Goal: Navigation & Orientation: Find specific page/section

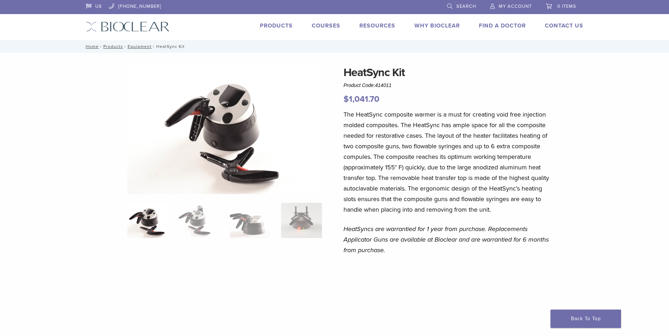
click at [283, 26] on link "Products" at bounding box center [276, 25] width 33 height 7
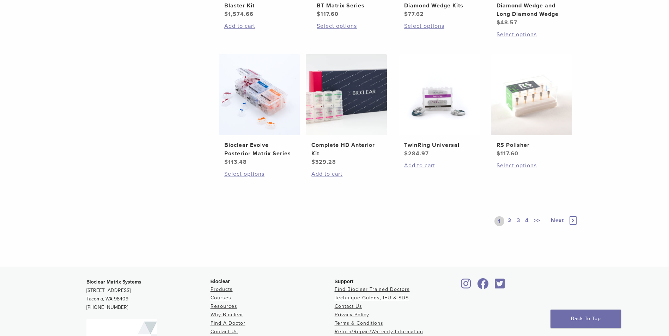
scroll to position [599, 0]
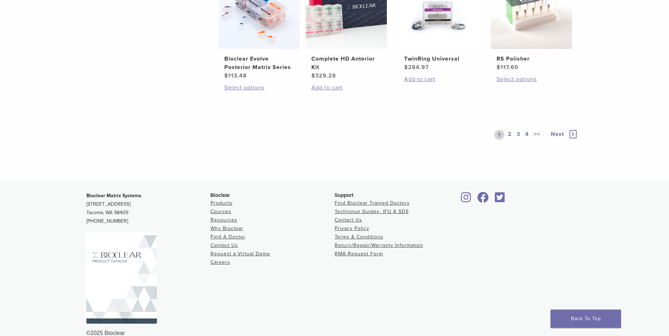
click at [510, 132] on link "2" at bounding box center [509, 135] width 7 height 10
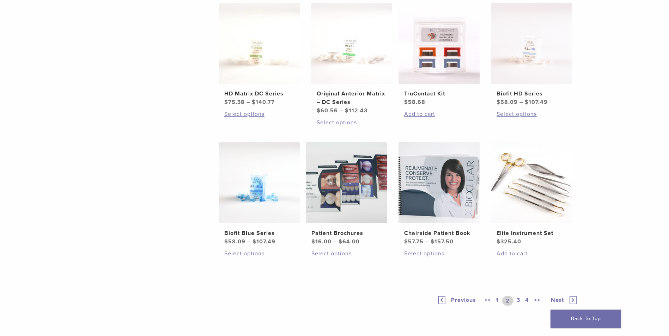
scroll to position [458, 0]
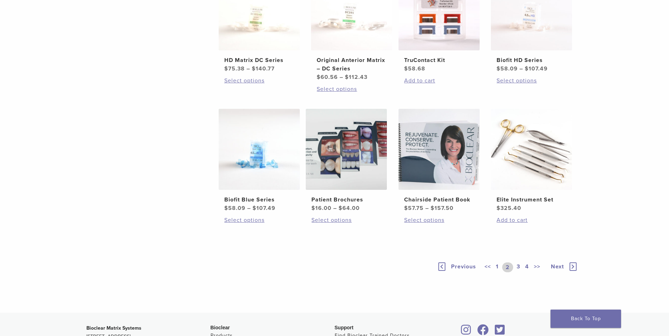
click at [517, 266] on link "3" at bounding box center [518, 268] width 6 height 10
